Goal: Find specific page/section: Find specific page/section

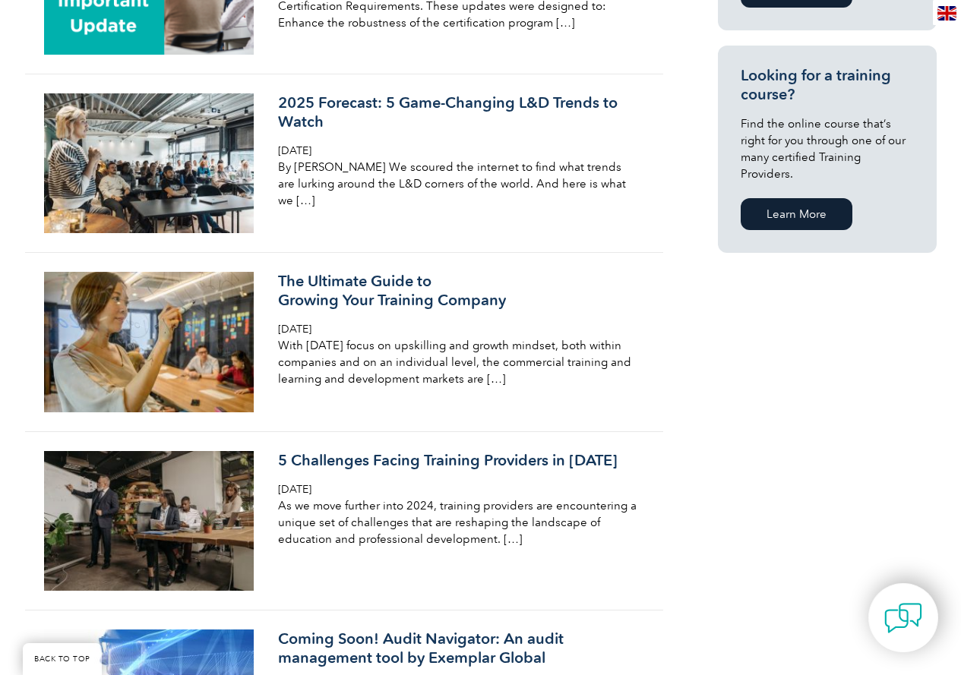
scroll to position [1063, 0]
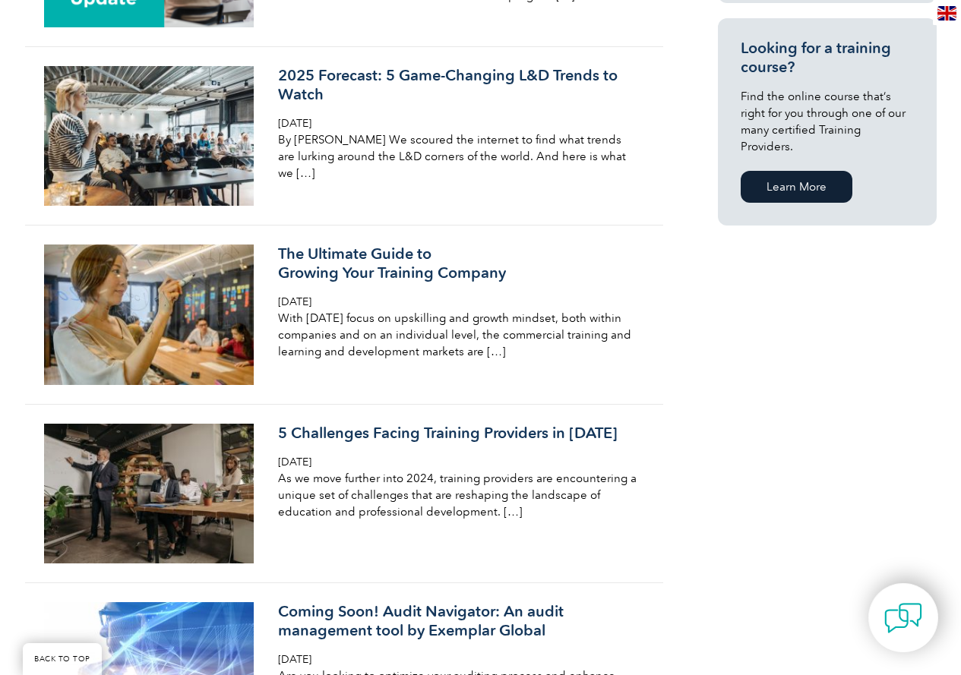
click at [908, 621] on img at bounding box center [903, 618] width 38 height 38
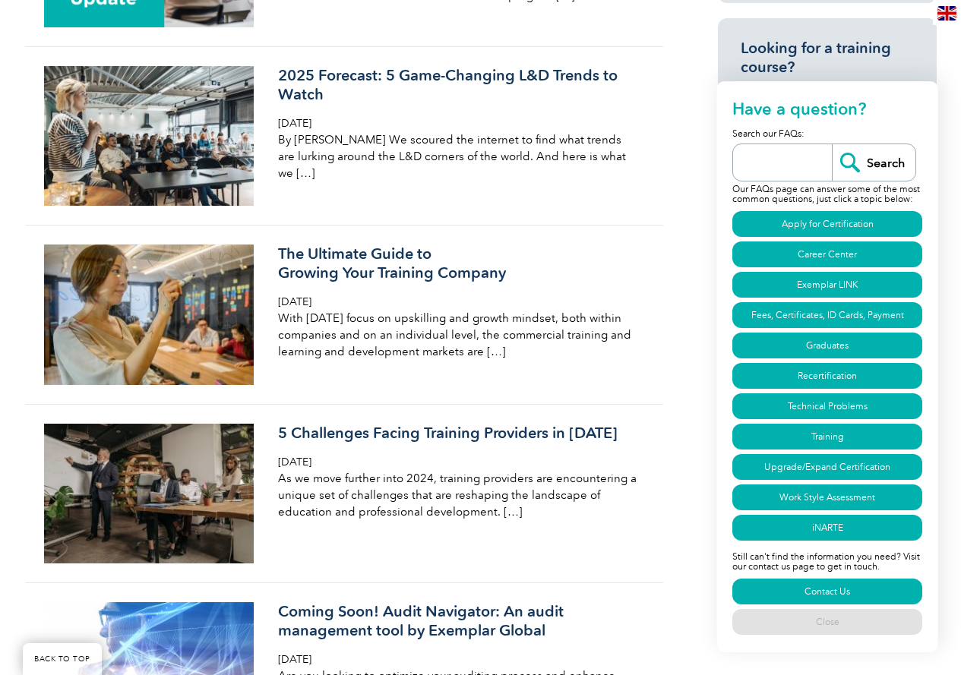
click at [838, 586] on link "Contact Us" at bounding box center [827, 592] width 190 height 26
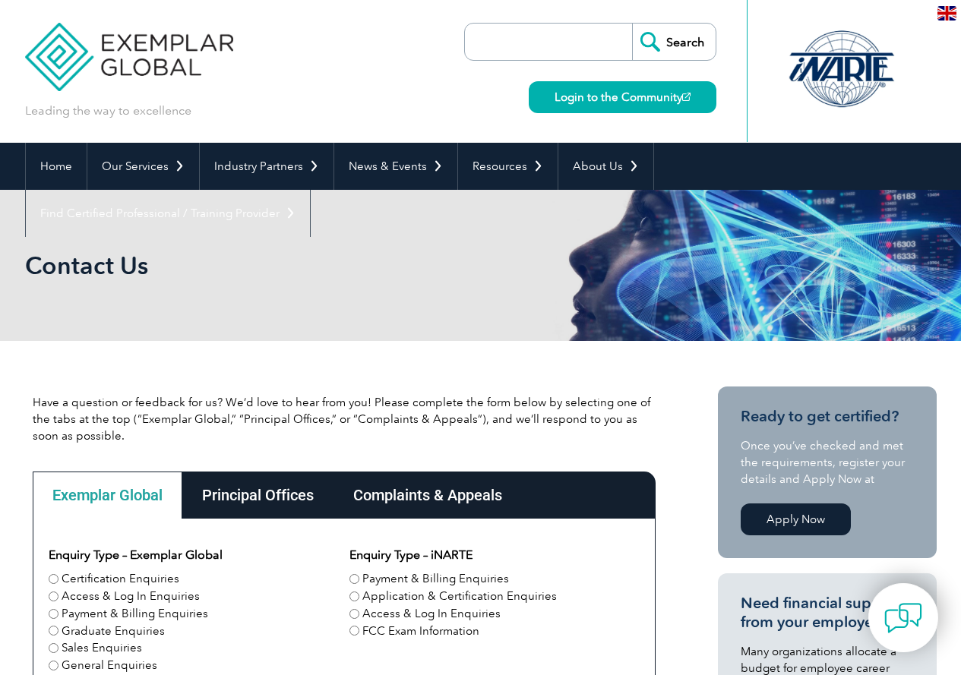
click at [908, 618] on img at bounding box center [903, 618] width 38 height 38
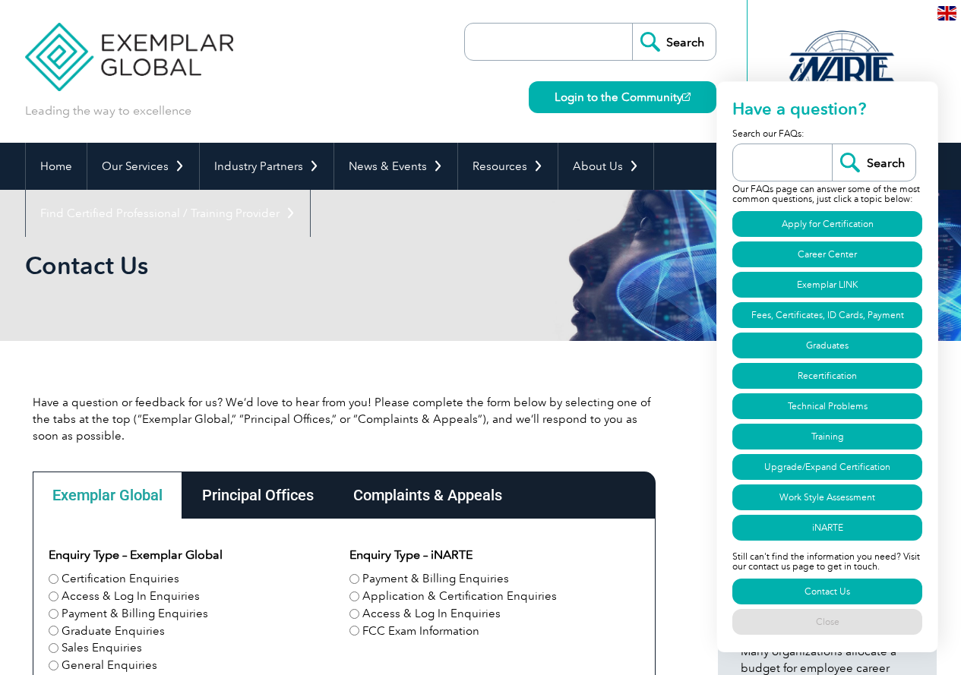
click at [827, 249] on link "Career Center" at bounding box center [827, 255] width 190 height 26
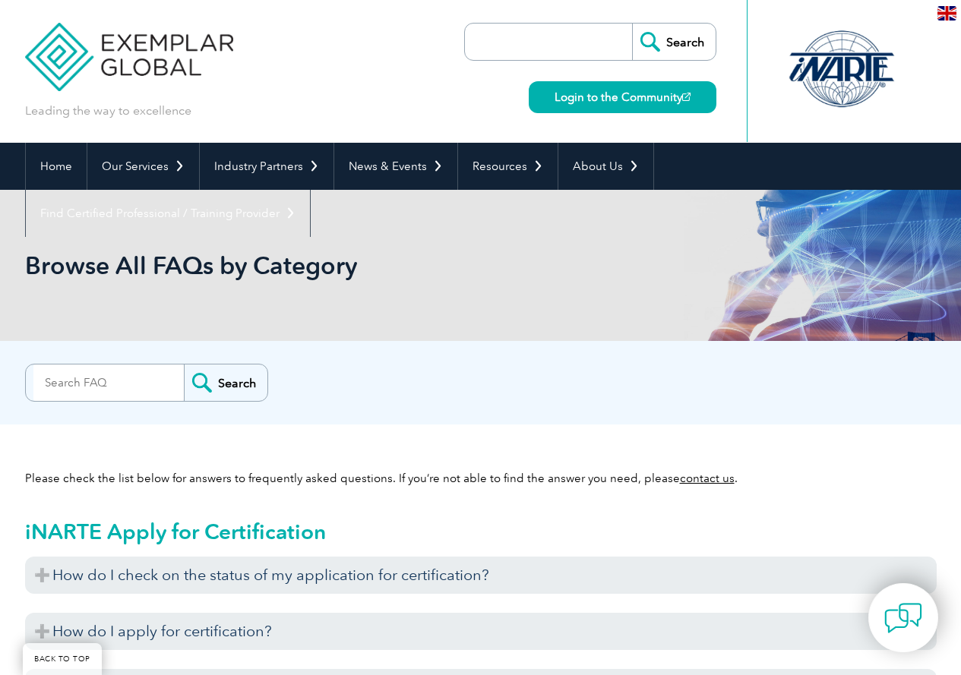
scroll to position [1200, 0]
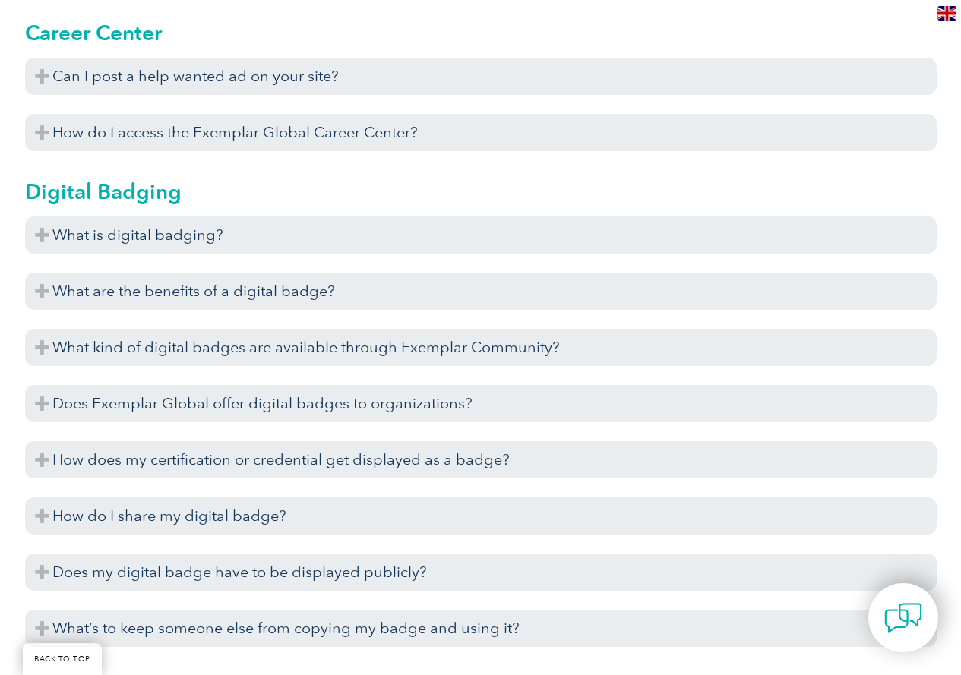
click at [910, 630] on img at bounding box center [903, 618] width 38 height 38
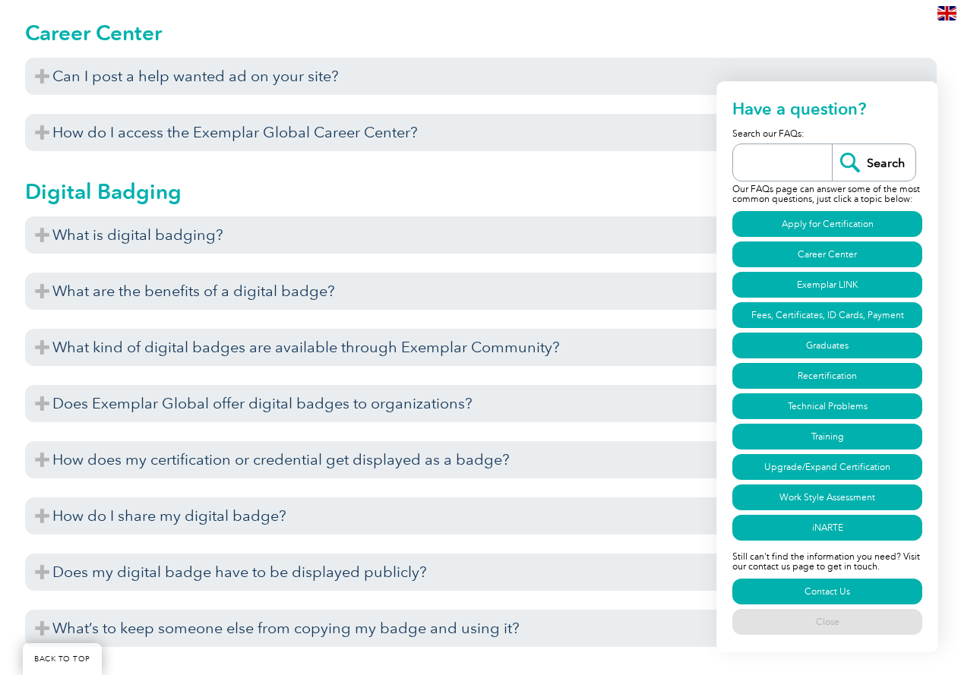
click at [823, 163] on input "search" at bounding box center [786, 162] width 91 height 36
click at [838, 624] on link "Close" at bounding box center [827, 622] width 190 height 26
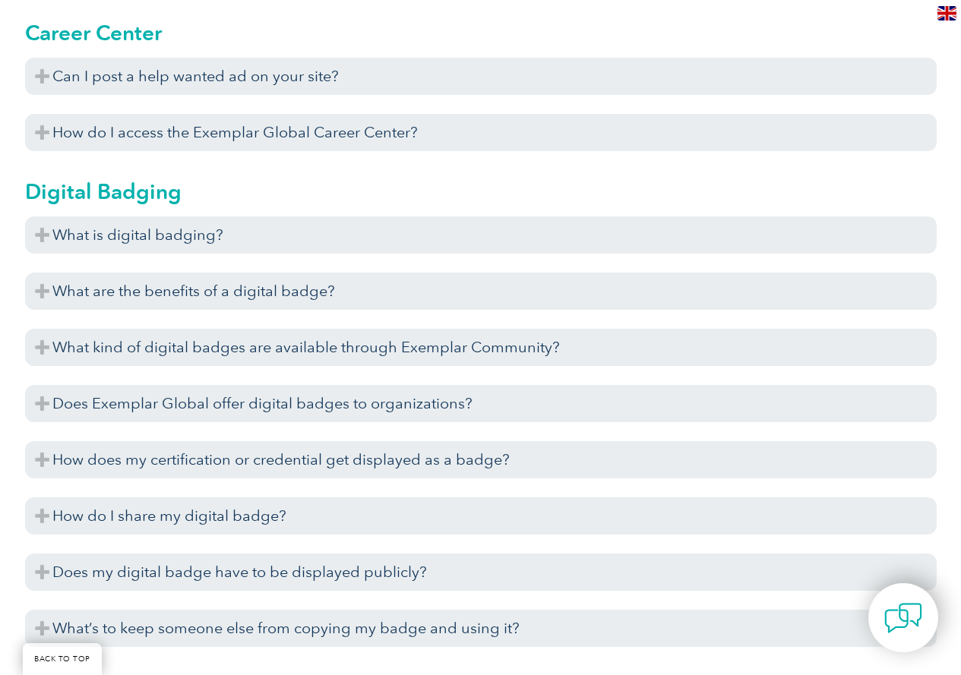
click at [890, 625] on img at bounding box center [903, 618] width 38 height 38
